Goal: Task Accomplishment & Management: Manage account settings

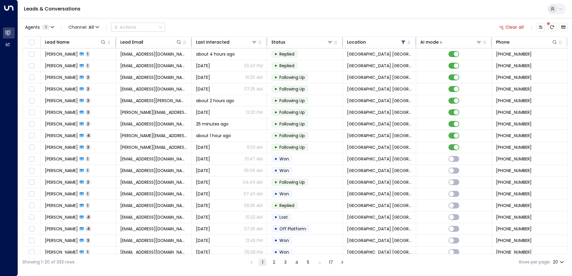
drag, startPoint x: 0, startPoint y: 0, endPoint x: 181, endPoint y: 23, distance: 182.2
click at [181, 23] on div "Agents 1 Channel: All Actions Clear all" at bounding box center [294, 27] width 545 height 13
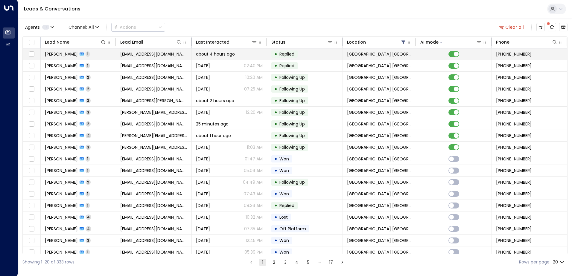
click at [190, 54] on td "[EMAIL_ADDRESS][DOMAIN_NAME]" at bounding box center [153, 53] width 75 height 11
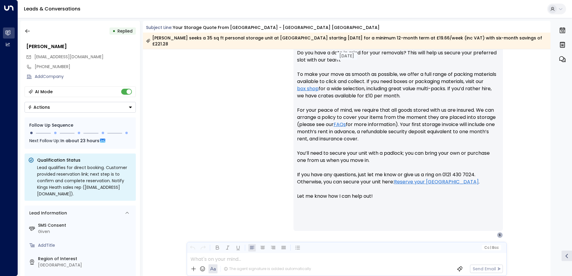
scroll to position [315, 0]
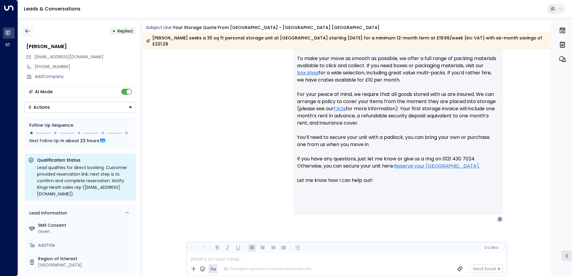
click at [30, 29] on icon "button" at bounding box center [28, 31] width 6 height 6
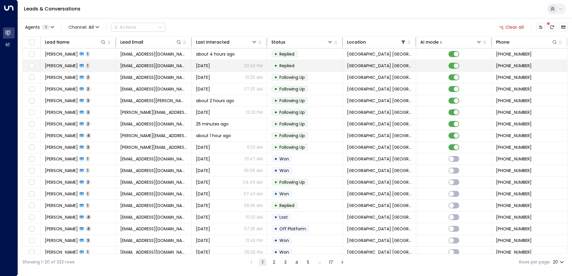
click at [162, 67] on span "[EMAIL_ADDRESS][DOMAIN_NAME]" at bounding box center [153, 66] width 67 height 6
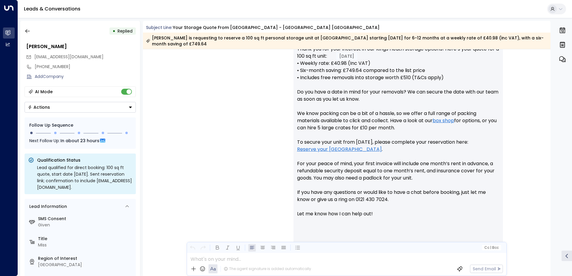
scroll to position [285, 0]
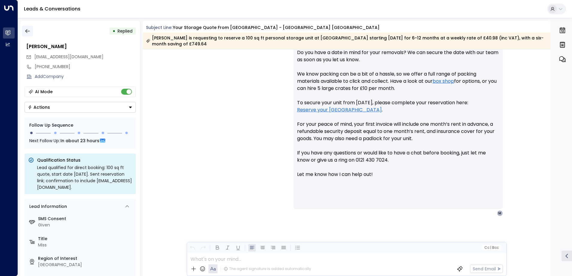
click at [27, 31] on icon "button" at bounding box center [28, 31] width 6 height 6
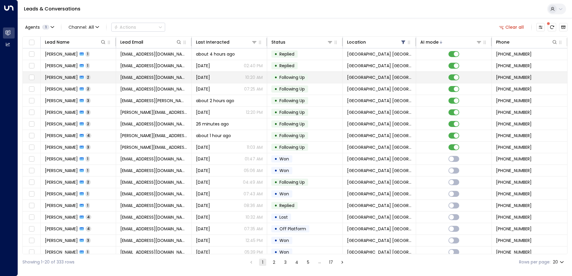
click at [151, 78] on span "[EMAIL_ADDRESS][DOMAIN_NAME]" at bounding box center [153, 78] width 67 height 6
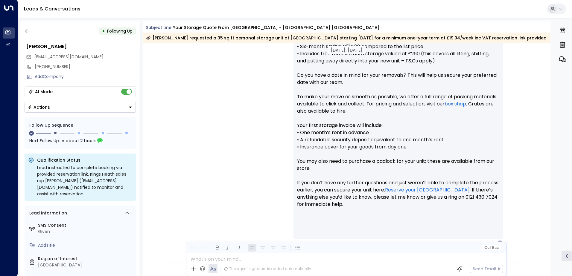
scroll to position [195, 0]
